Goal: Transaction & Acquisition: Purchase product/service

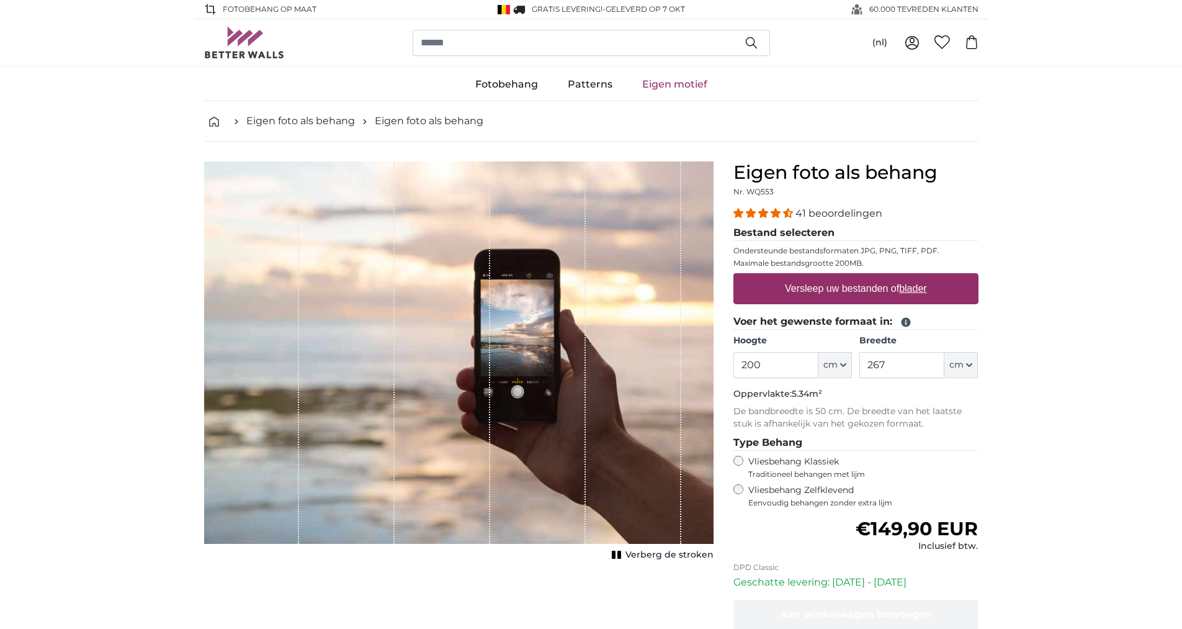
drag, startPoint x: 782, startPoint y: 365, endPoint x: 519, endPoint y: 367, distance: 262.5
click at [520, 367] on product-detail "Annuleren Afbeelding bijsnijden Verberg de stroken Eigen foto als behang Nr. WQ…" at bounding box center [591, 430] width 794 height 579
type input "100"
drag, startPoint x: 916, startPoint y: 370, endPoint x: 579, endPoint y: 351, distance: 337.4
click at [579, 351] on product-detail "Annuleren Afbeelding bijsnijden Verberg de stroken Eigen foto als behang Nr. WQ…" at bounding box center [591, 430] width 794 height 579
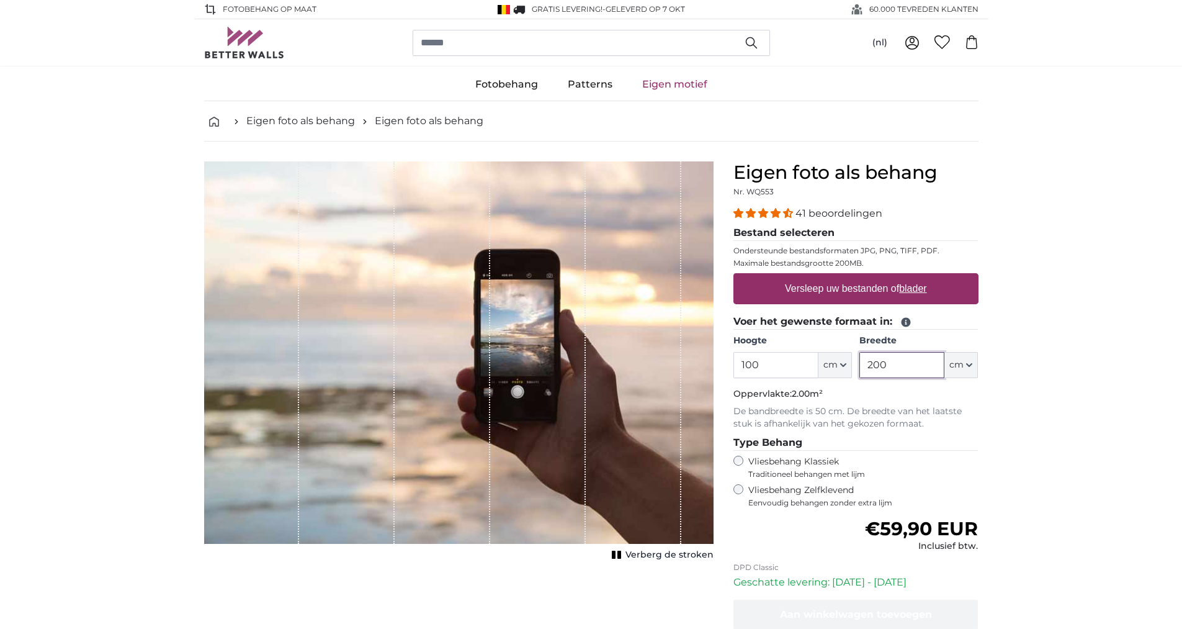
drag, startPoint x: 895, startPoint y: 364, endPoint x: 596, endPoint y: 393, distance: 299.9
click at [602, 393] on product-detail "Annuleren Afbeelding bijsnijden Verberg de stroken Eigen foto als behang Nr. WQ…" at bounding box center [591, 430] width 794 height 579
type input "100"
drag, startPoint x: 831, startPoint y: 395, endPoint x: 733, endPoint y: 383, distance: 99.3
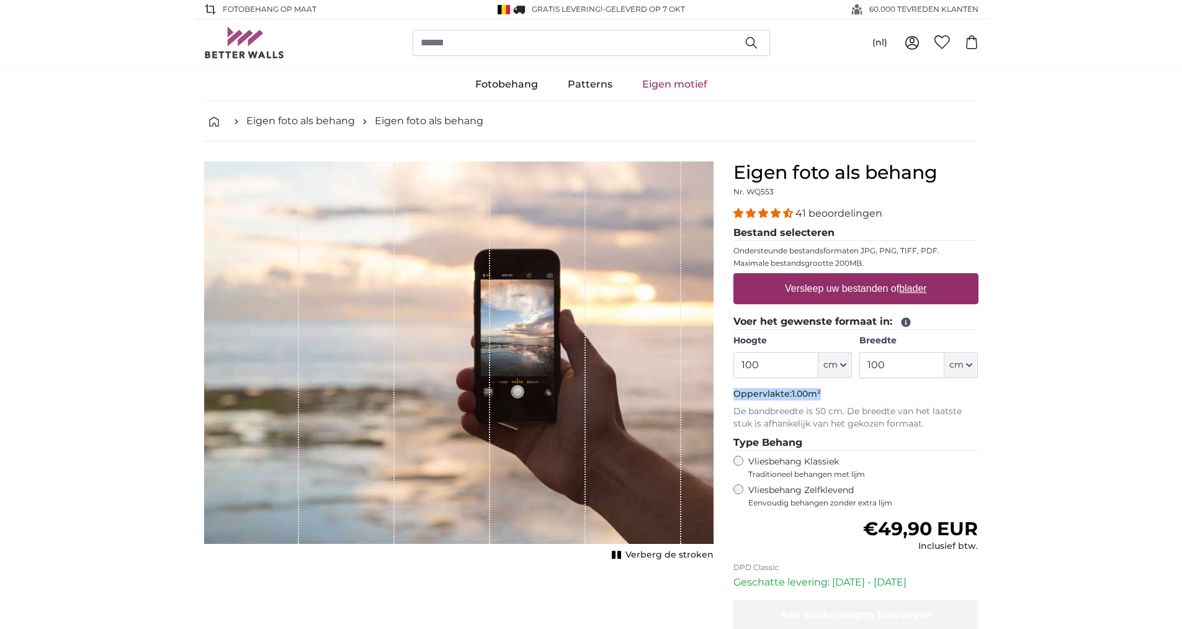
click at [733, 383] on fieldset "Voer het gewenste formaat in: Hoogte 100 ft cm Centimeter (cm) Inches (inch) Fe…" at bounding box center [855, 372] width 245 height 116
click at [858, 406] on p "De bandbreedte is 50 cm. De breedte van het laatste stuk is afhankelijk van het…" at bounding box center [855, 417] width 245 height 25
drag, startPoint x: 735, startPoint y: 166, endPoint x: 973, endPoint y: 172, distance: 239.0
click at [973, 172] on h1 "Eigen foto als behang" at bounding box center [855, 172] width 245 height 22
copy h1 "Eigen foto als behang"
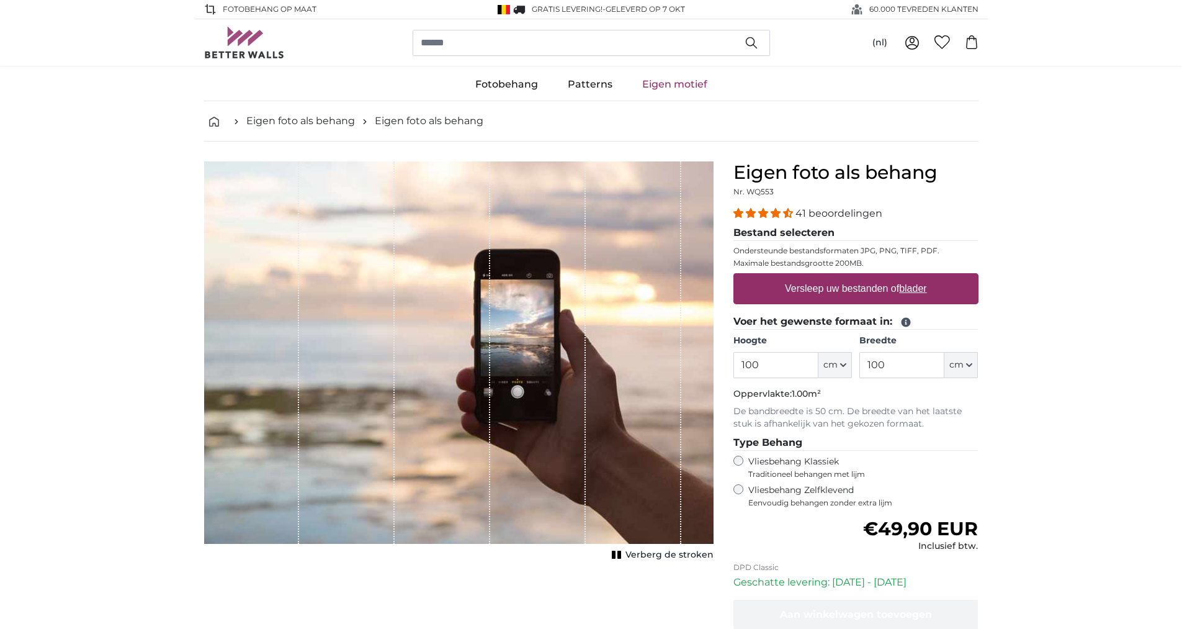
click at [973, 172] on h1 "Eigen foto als behang" at bounding box center [855, 172] width 245 height 22
drag, startPoint x: 738, startPoint y: 357, endPoint x: 957, endPoint y: 367, distance: 219.3
click at [957, 367] on div "Hoogte 100 ft cm Centimeter (cm) Inches (inch) Feet (ft. in.) Breedte 100 ft cm…" at bounding box center [855, 355] width 245 height 43
click at [833, 367] on span "cm" at bounding box center [830, 365] width 14 height 12
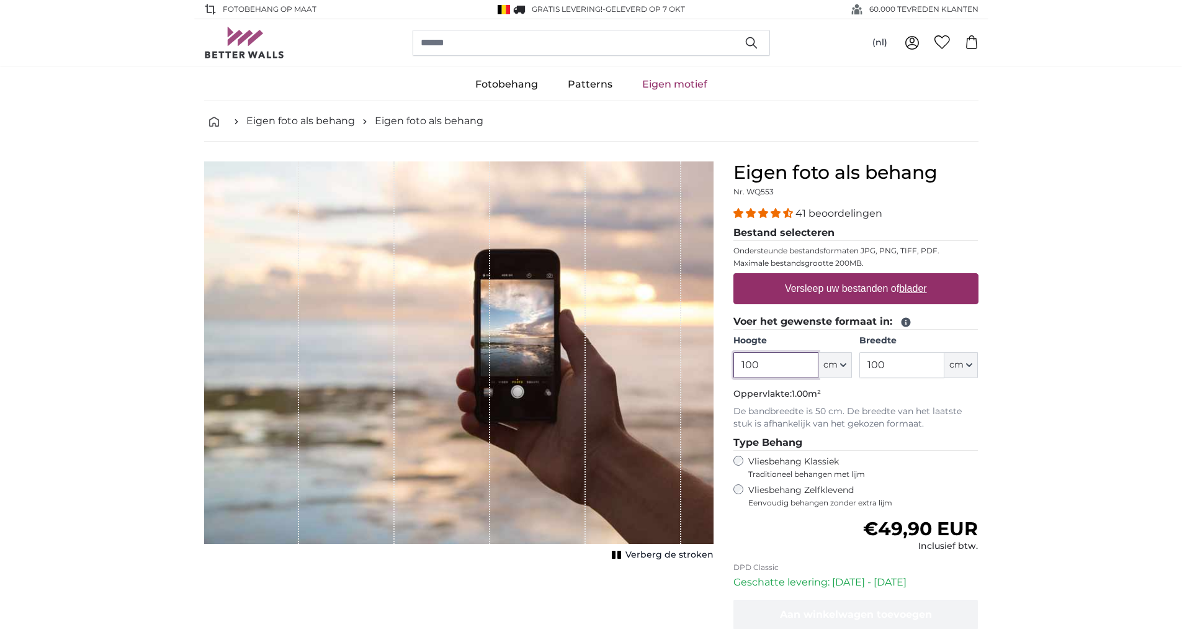
drag, startPoint x: 792, startPoint y: 355, endPoint x: 725, endPoint y: 356, distance: 67.0
click at [725, 356] on div "Eigen foto als behang Nr. WQ553 41 beoordelingen Bestand selecteren Ondersteund…" at bounding box center [855, 440] width 265 height 559
click at [765, 383] on fieldset "Voer het gewenste formaat in: Hoogte 100 ft cm Centimeter (cm) Inches (inch) Fe…" at bounding box center [855, 372] width 245 height 116
drag, startPoint x: 731, startPoint y: 396, endPoint x: 839, endPoint y: 399, distance: 108.0
click at [839, 399] on div "Eigen foto als behang Nr. WQ553 41 beoordelingen Bestand selecteren Ondersteund…" at bounding box center [855, 440] width 265 height 559
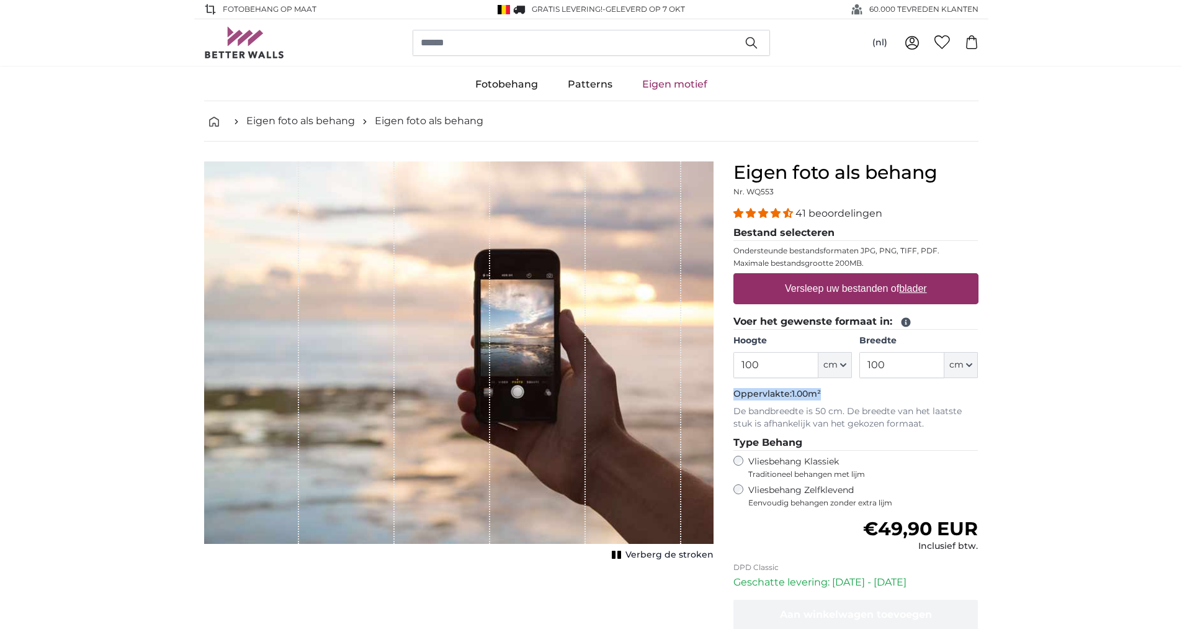
copy p "Oppervlakte: 1.00m²"
drag, startPoint x: 869, startPoint y: 544, endPoint x: 1024, endPoint y: 539, distance: 155.2
drag, startPoint x: 1020, startPoint y: 526, endPoint x: 819, endPoint y: 530, distance: 201.1
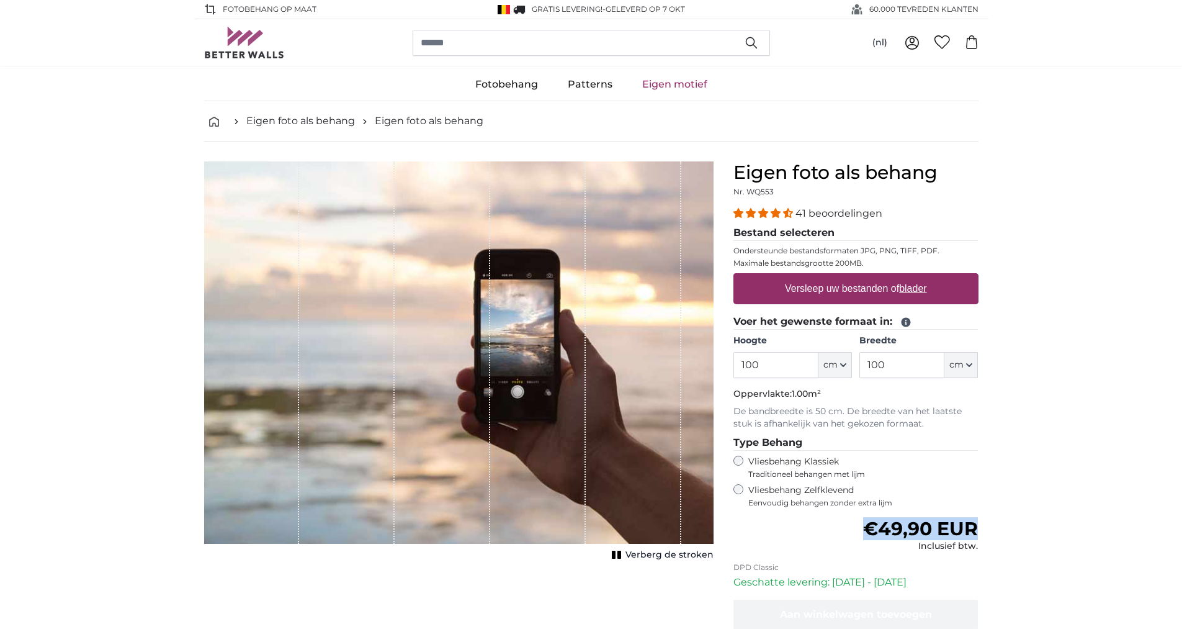
click at [827, 521] on div "Normale prijs €49,90 EUR Inclusief btw." at bounding box center [855, 534] width 245 height 35
drag, startPoint x: 826, startPoint y: 527, endPoint x: 999, endPoint y: 550, distance: 174.0
copy div "€49,90 EUR Inclusief btw."
